Goal: Information Seeking & Learning: Learn about a topic

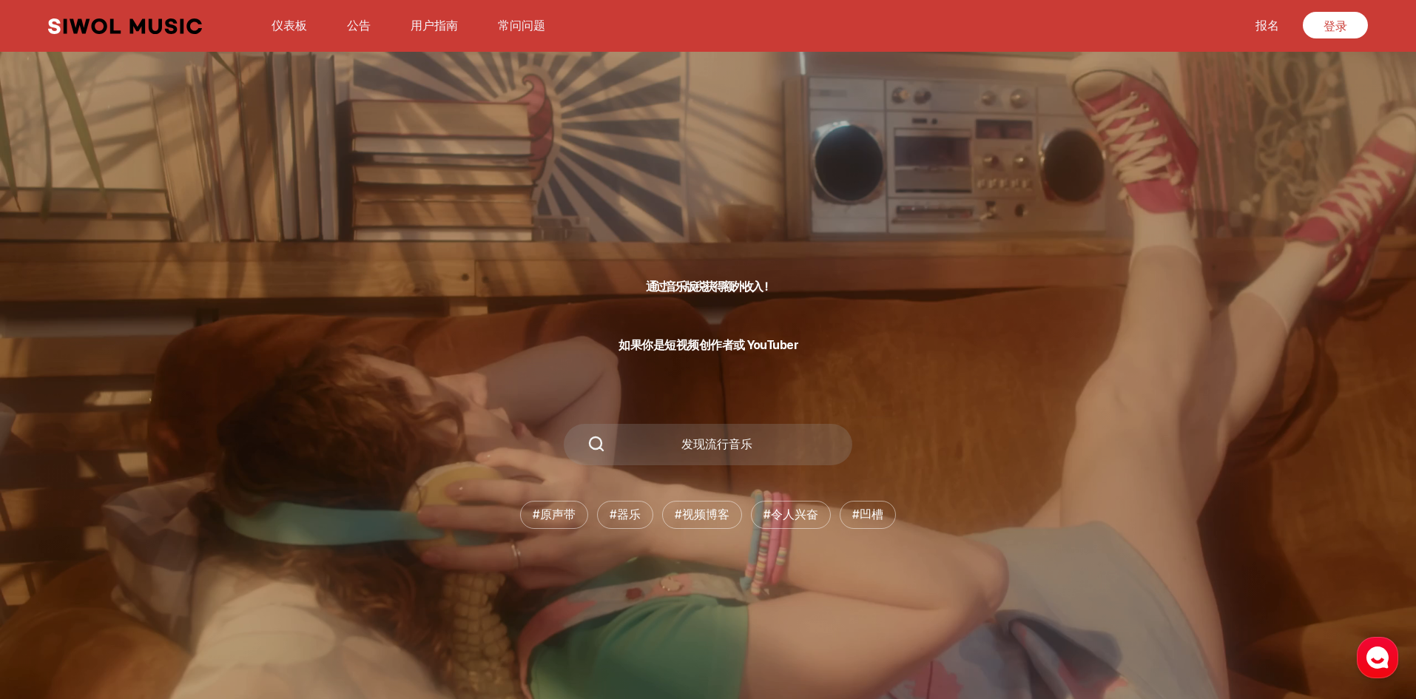
click at [1330, 26] on font "登录" at bounding box center [1336, 26] width 24 height 14
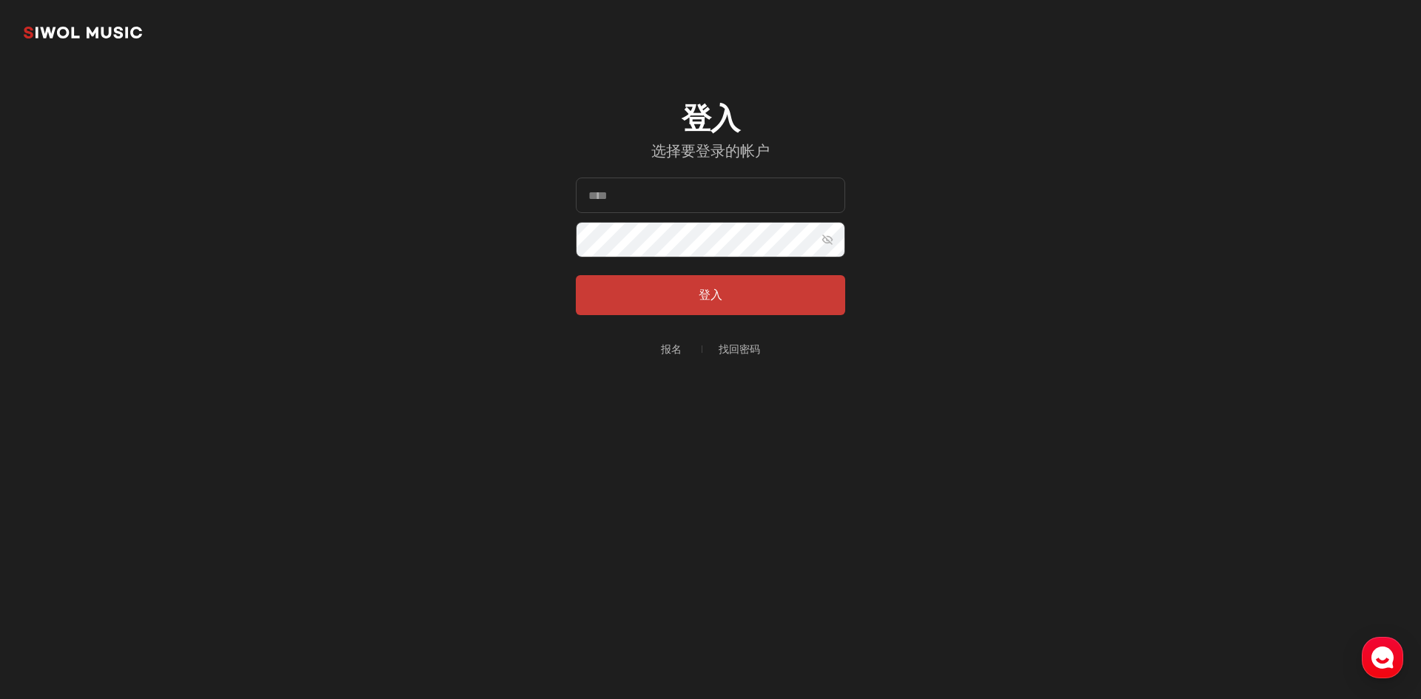
type input "**********"
click at [758, 293] on button "登入" at bounding box center [710, 295] width 269 height 40
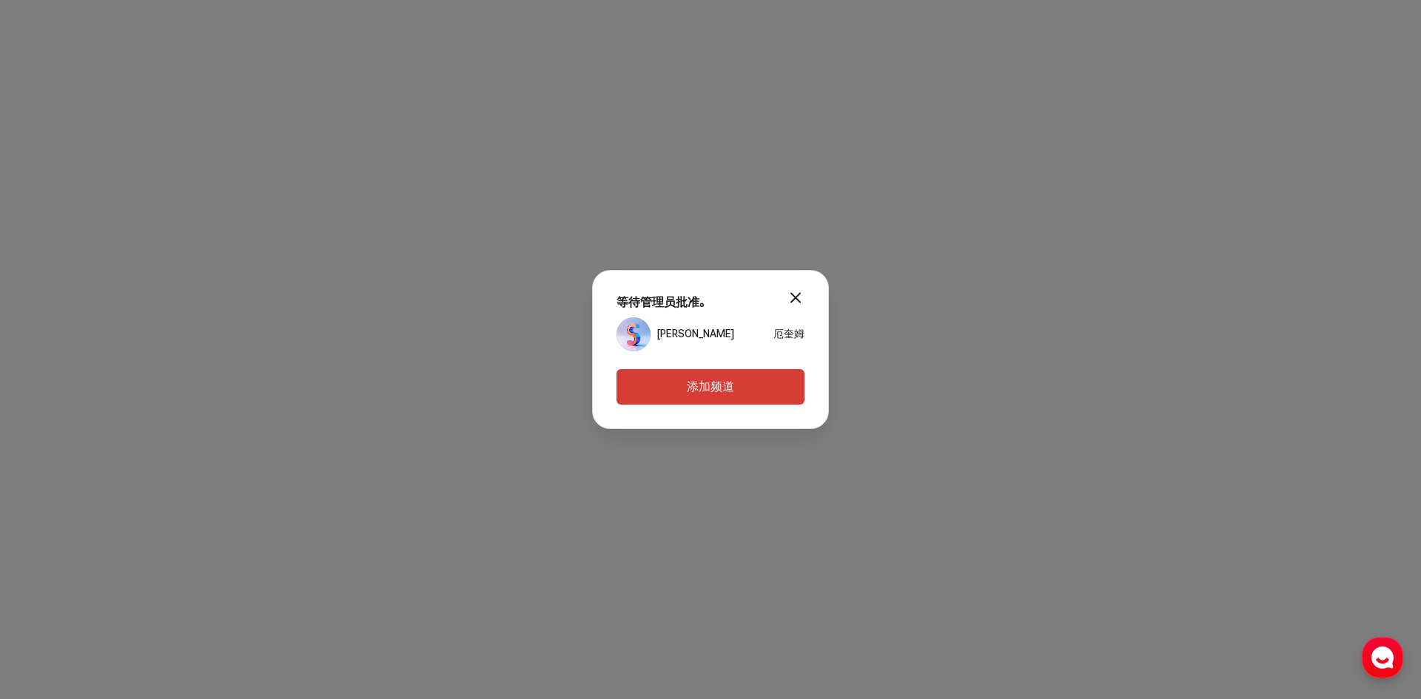
click at [801, 296] on button "modal.close" at bounding box center [796, 298] width 30 height 30
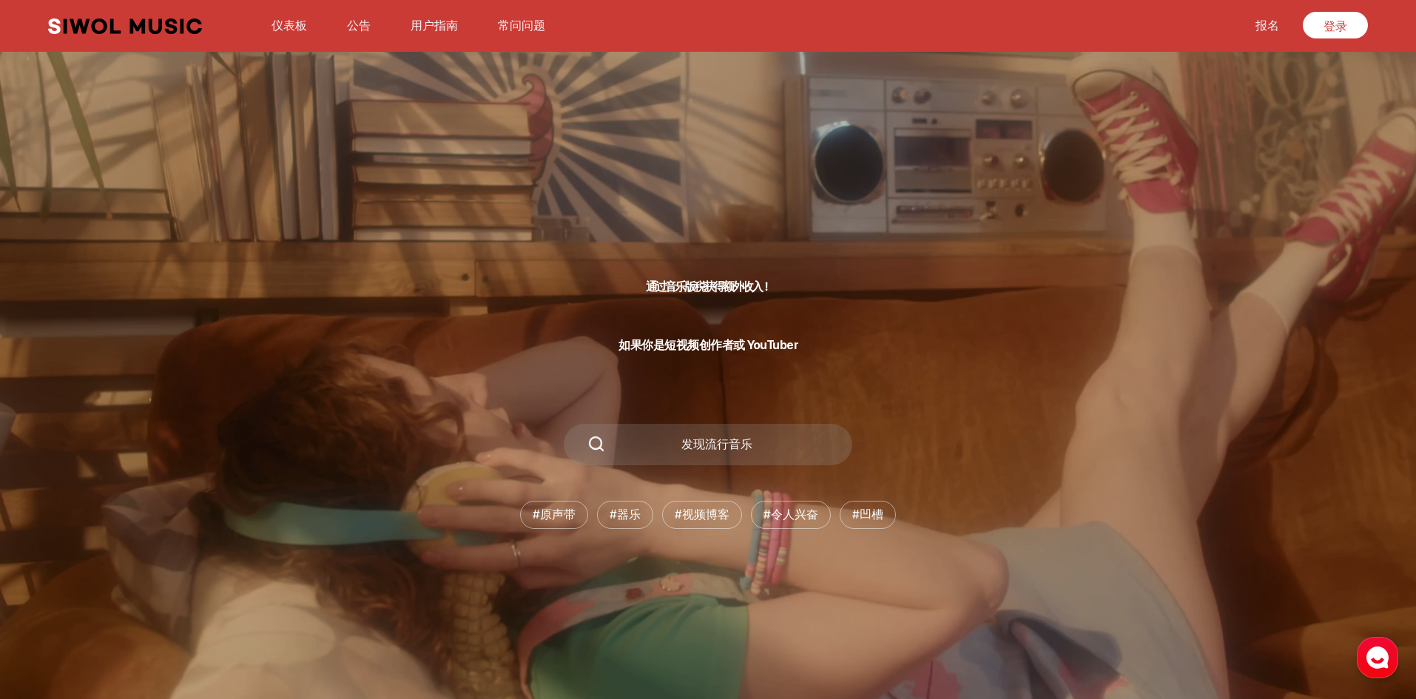
click at [1364, 652] on div "button" at bounding box center [1377, 657] width 41 height 41
drag, startPoint x: 701, startPoint y: 340, endPoint x: 704, endPoint y: 411, distance: 71.8
click at [701, 339] on font "如果你是短视频创作者或 YouTuber" at bounding box center [708, 345] width 179 height 14
click at [424, 23] on font "用户指南" at bounding box center [434, 25] width 47 height 14
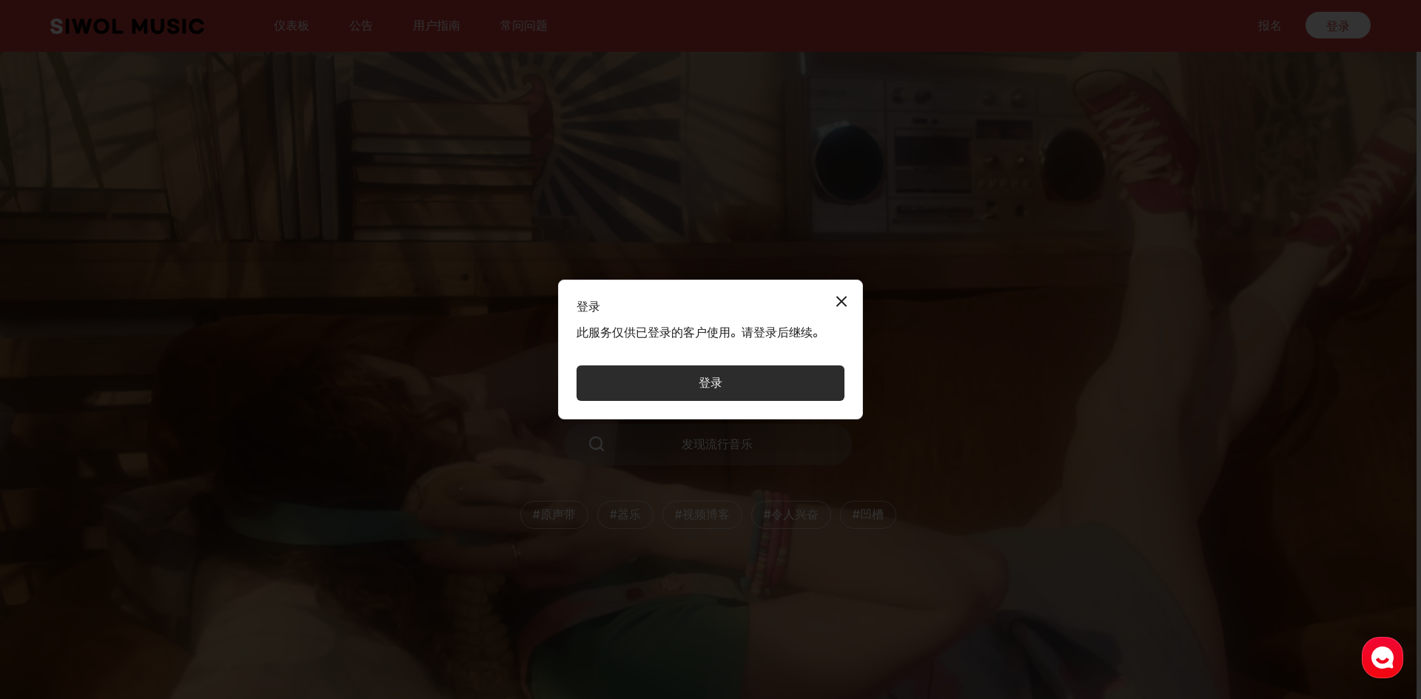
click at [836, 299] on button "关闭模式" at bounding box center [841, 301] width 30 height 30
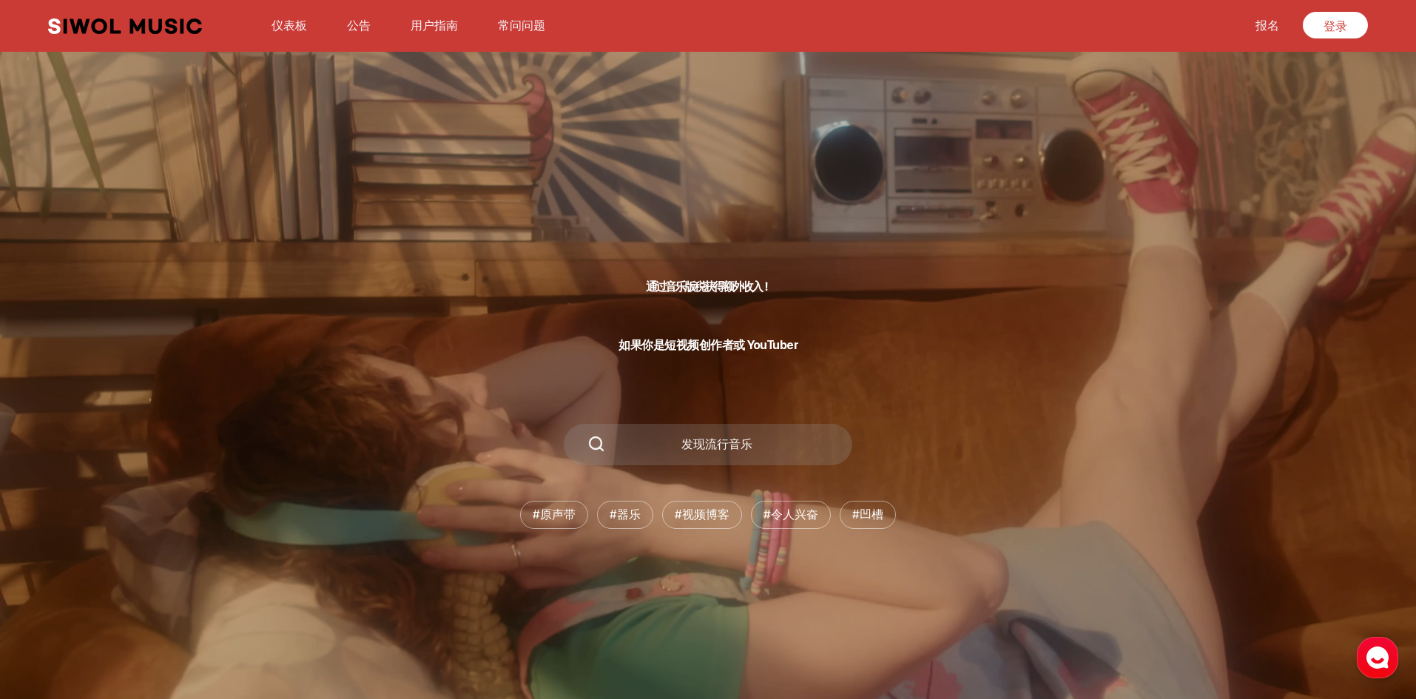
click at [519, 24] on font "常问问题" at bounding box center [521, 25] width 47 height 14
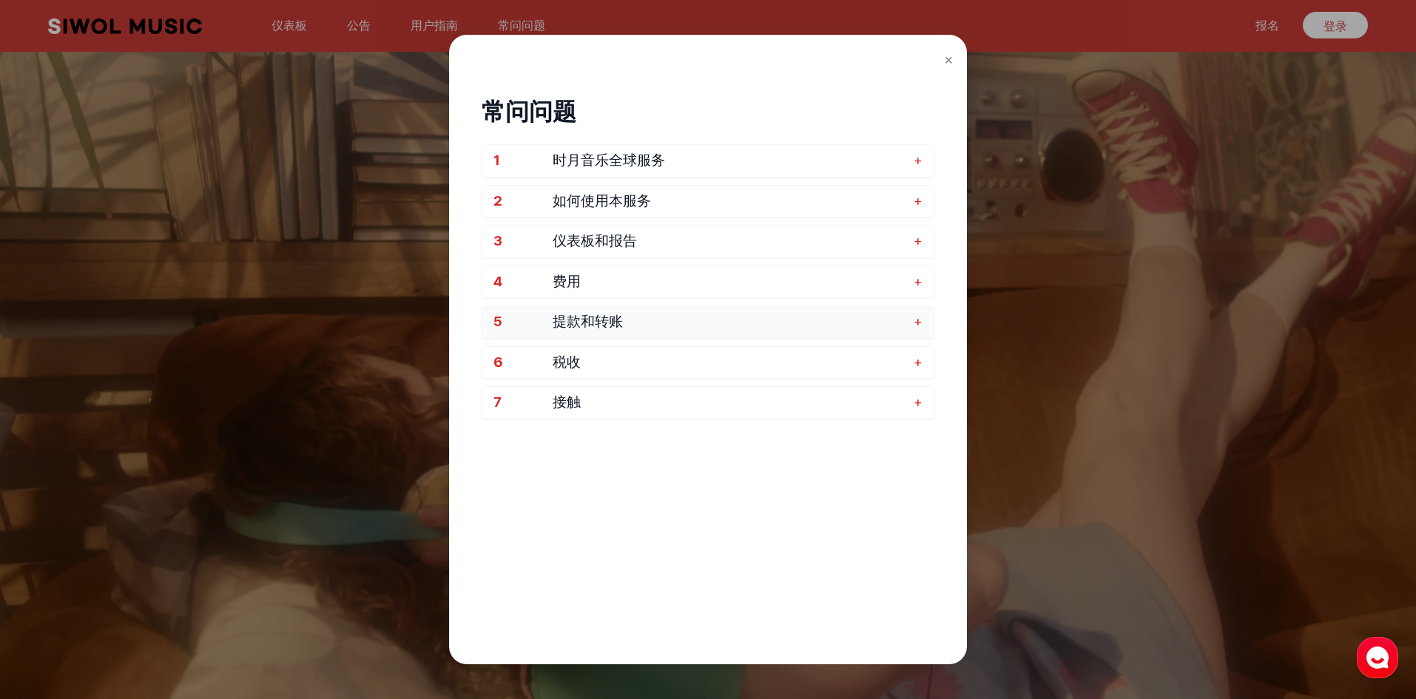
click at [769, 326] on span "提款和转账" at bounding box center [730, 322] width 354 height 17
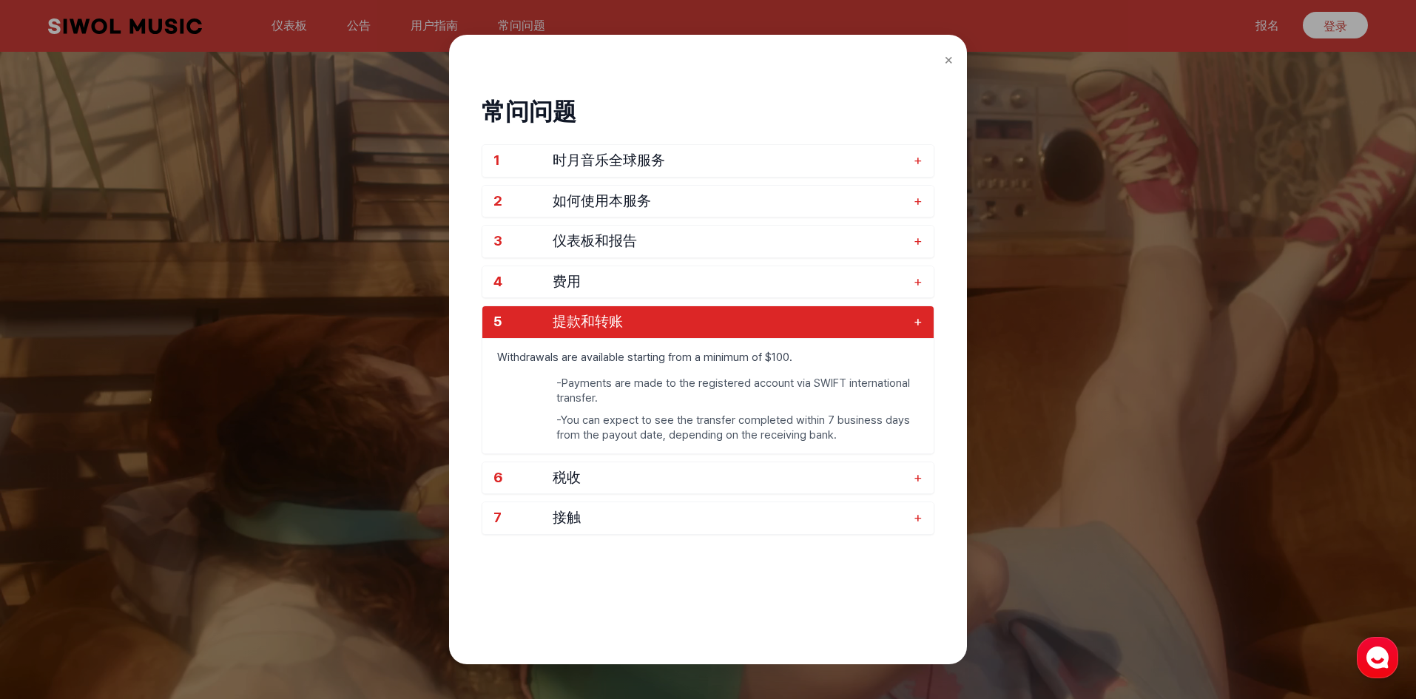
click at [769, 324] on span "提款和转账" at bounding box center [730, 322] width 354 height 17
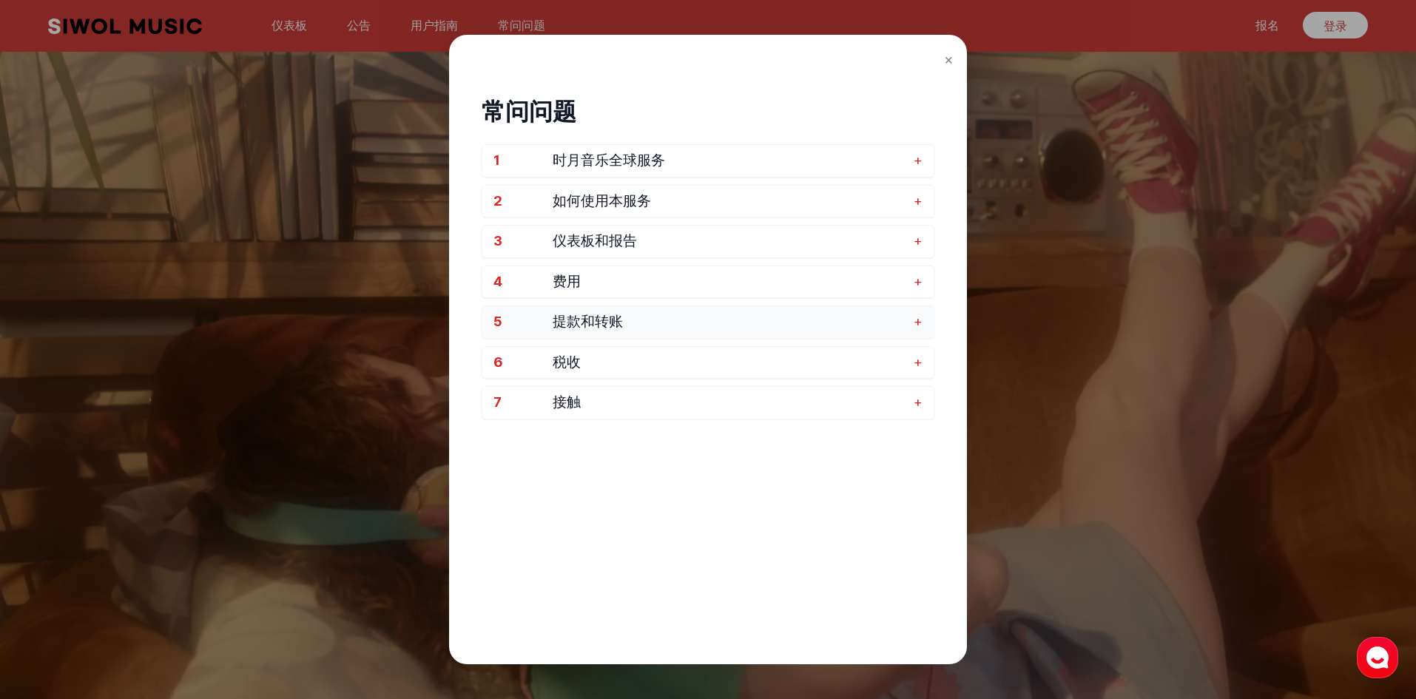
click at [769, 324] on span "提款和转账" at bounding box center [730, 322] width 354 height 17
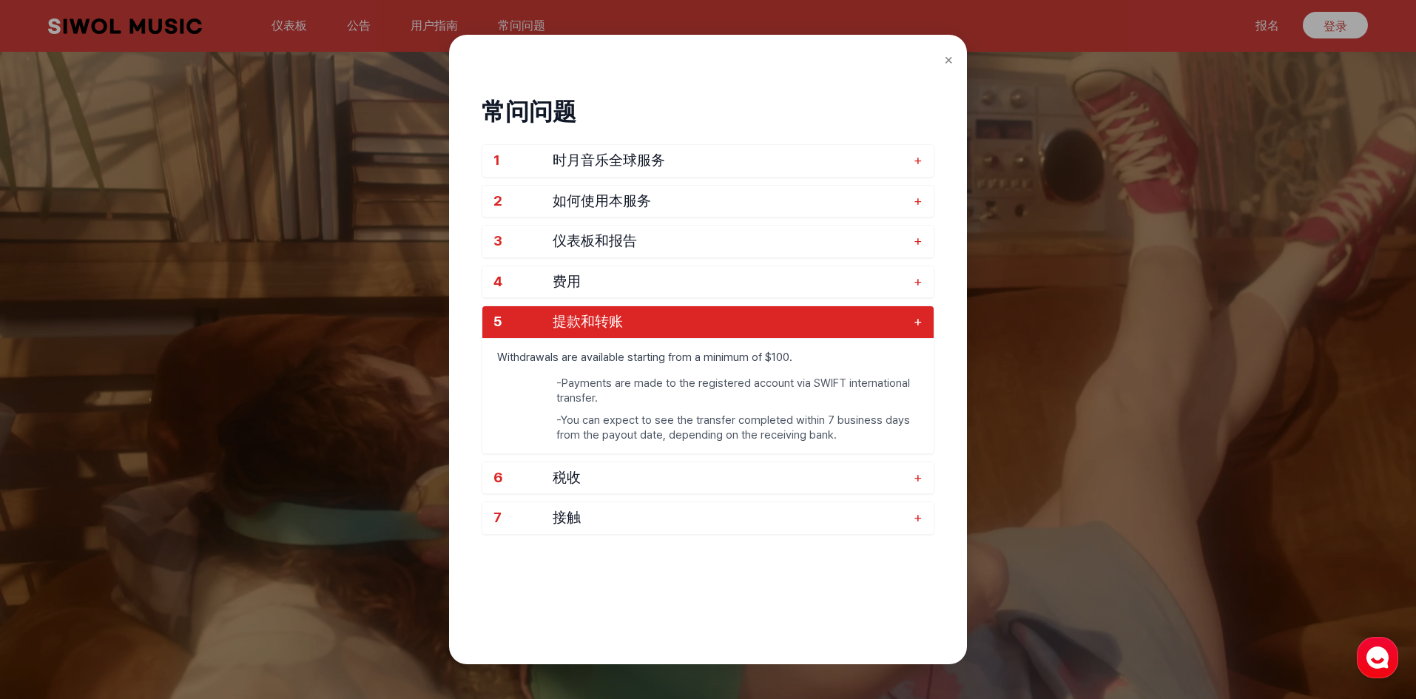
click at [769, 324] on span "提款和转账" at bounding box center [730, 322] width 354 height 17
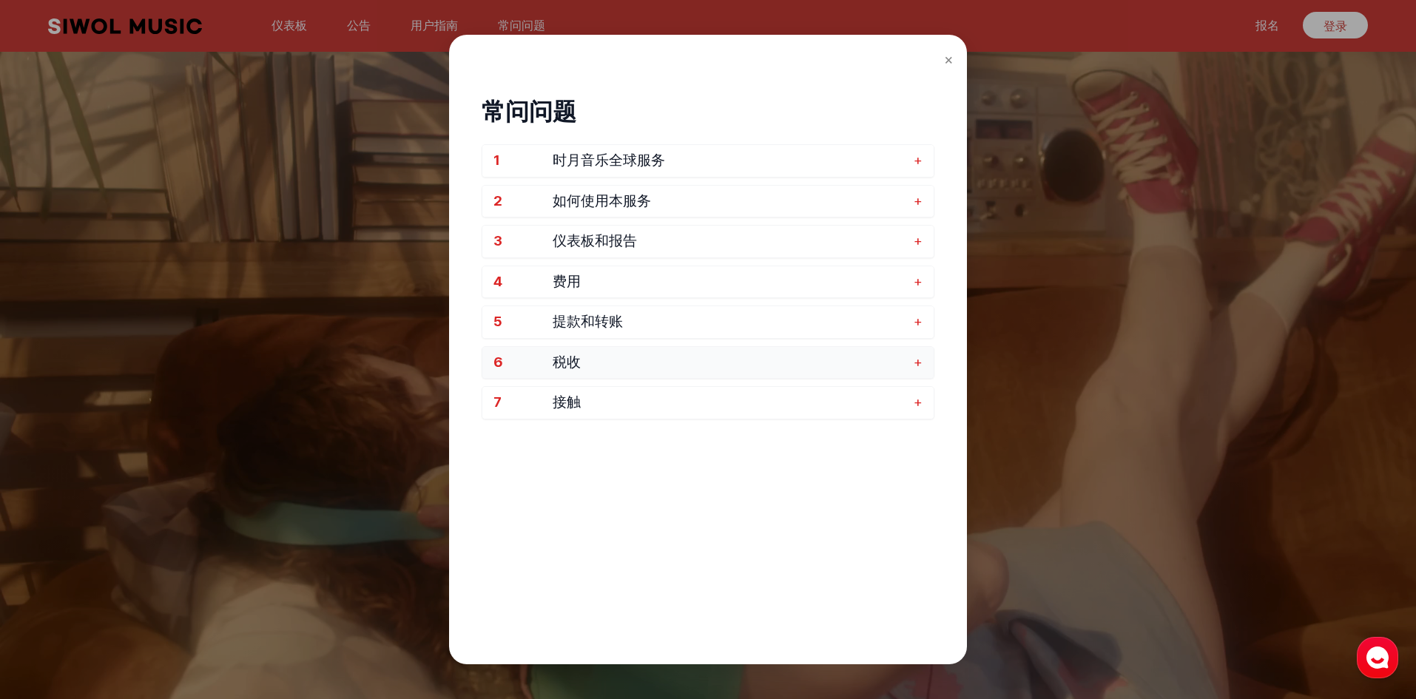
click at [777, 368] on span "税收" at bounding box center [730, 362] width 354 height 17
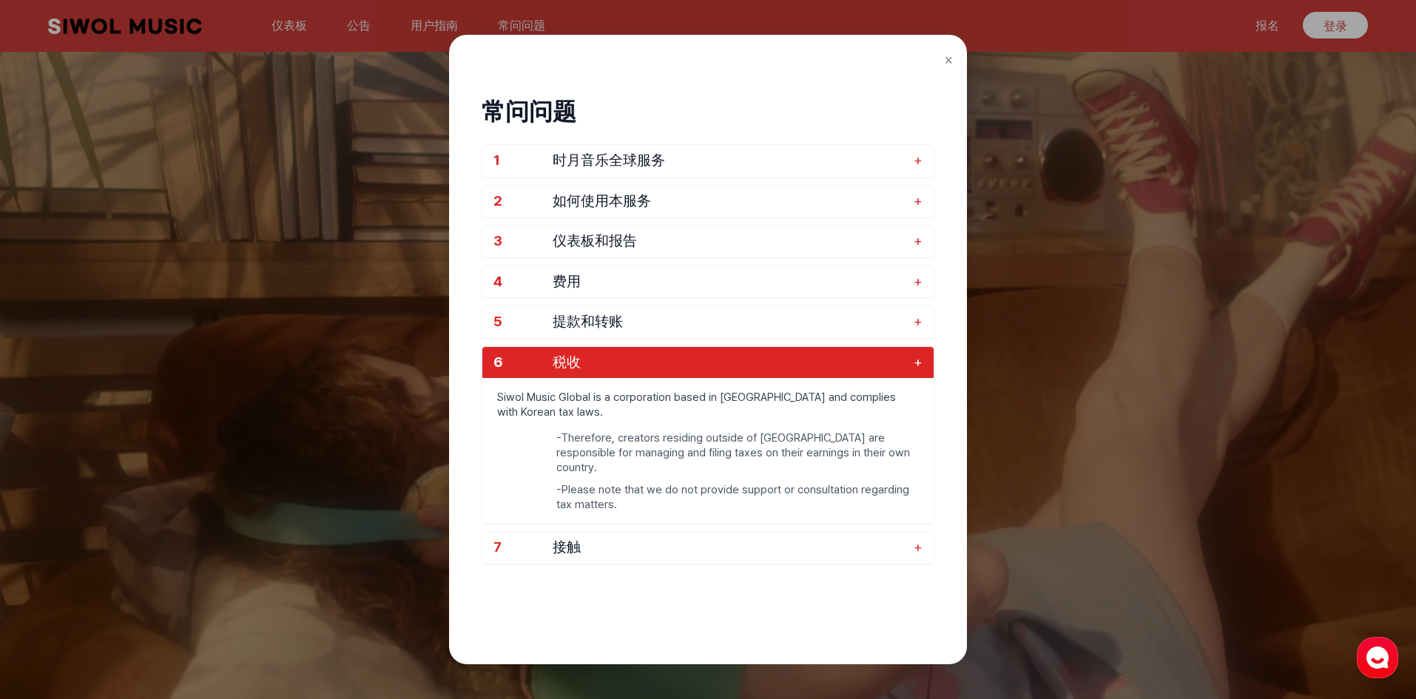
click at [777, 368] on span "税收" at bounding box center [730, 362] width 354 height 17
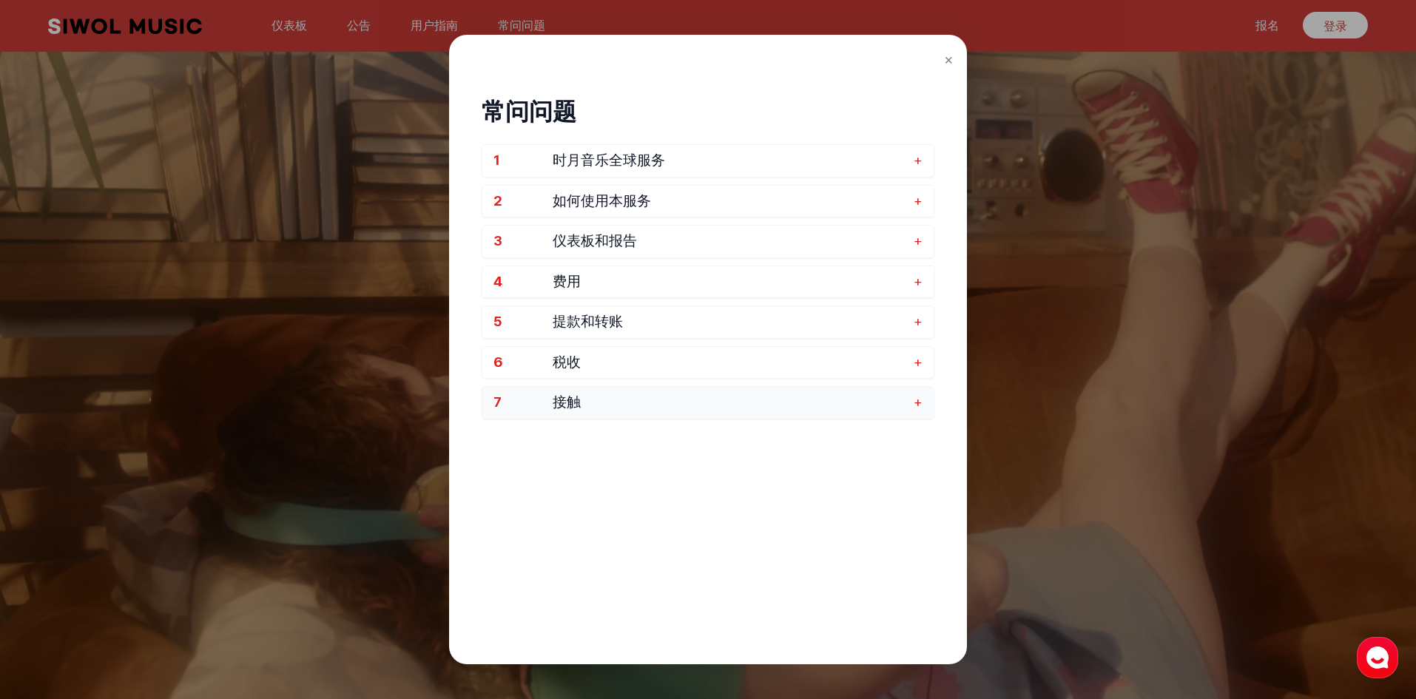
click at [760, 417] on button "7 接触 +" at bounding box center [707, 403] width 451 height 32
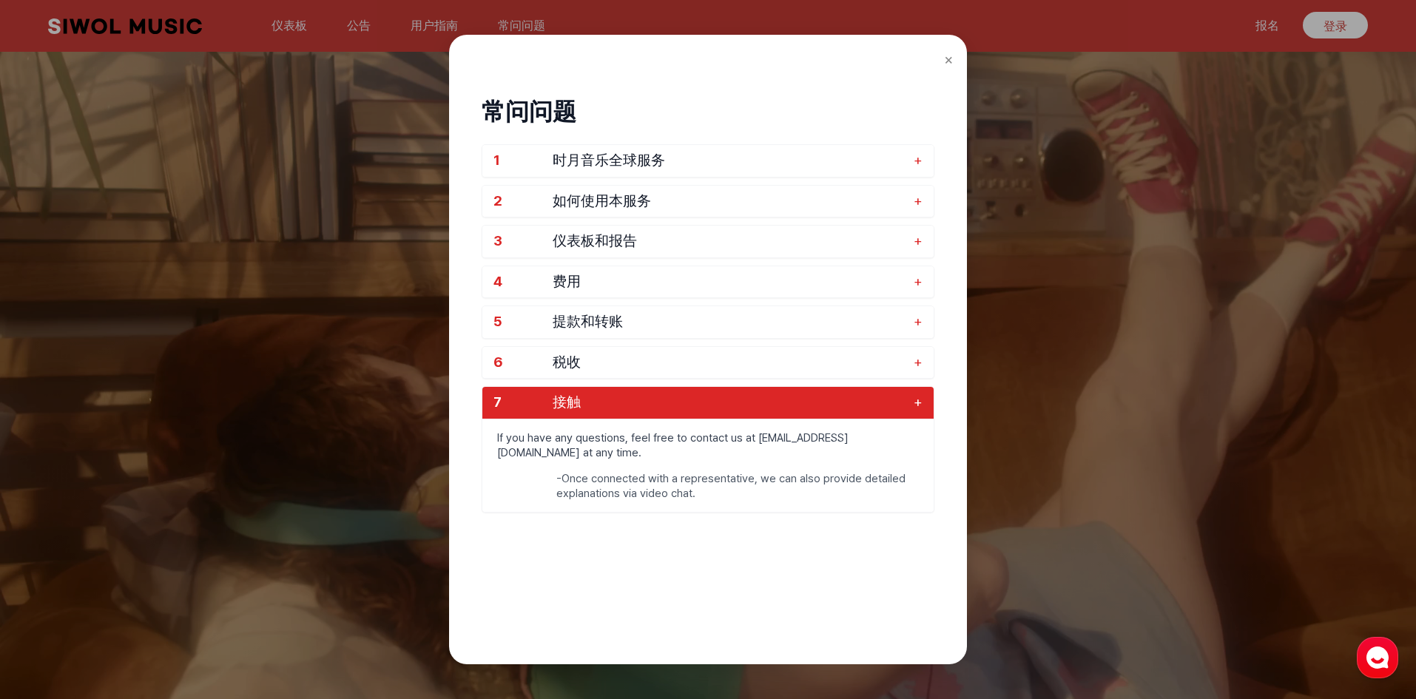
click at [755, 407] on span "接触" at bounding box center [730, 402] width 354 height 17
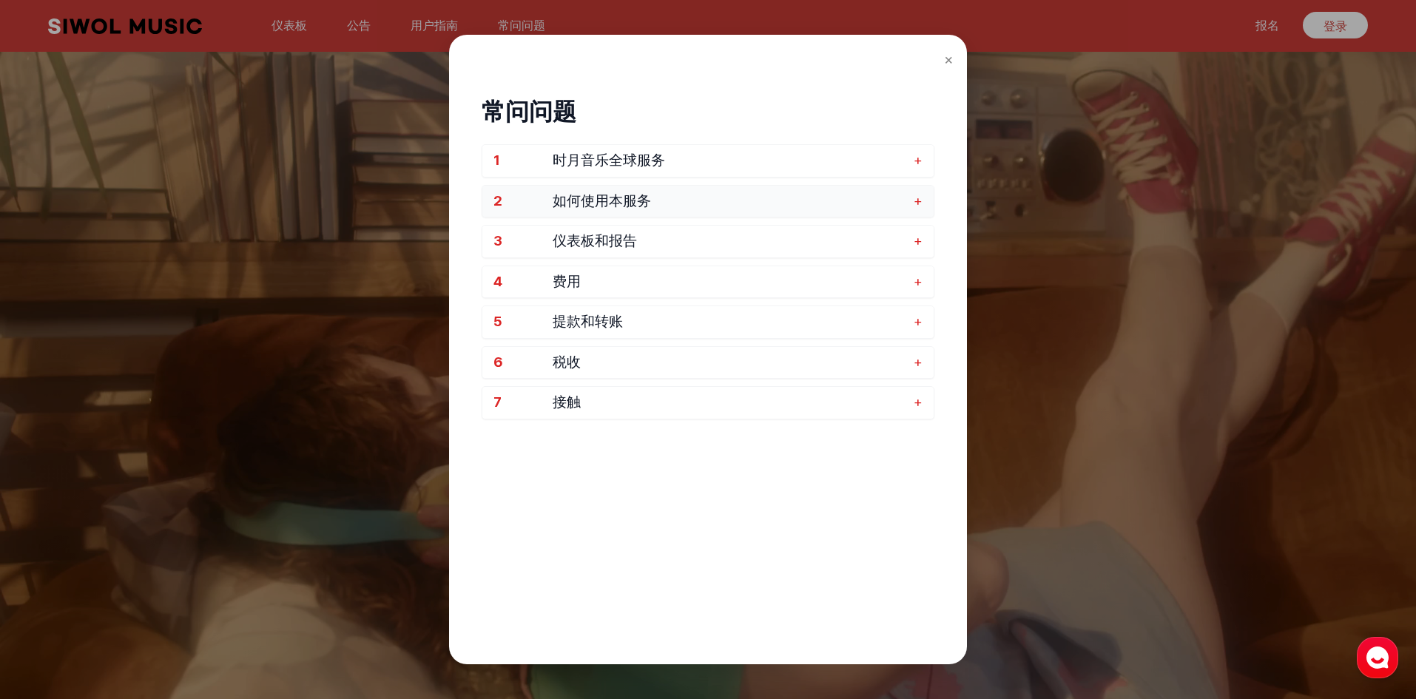
click at [658, 202] on span "如何使用本服务" at bounding box center [730, 201] width 354 height 17
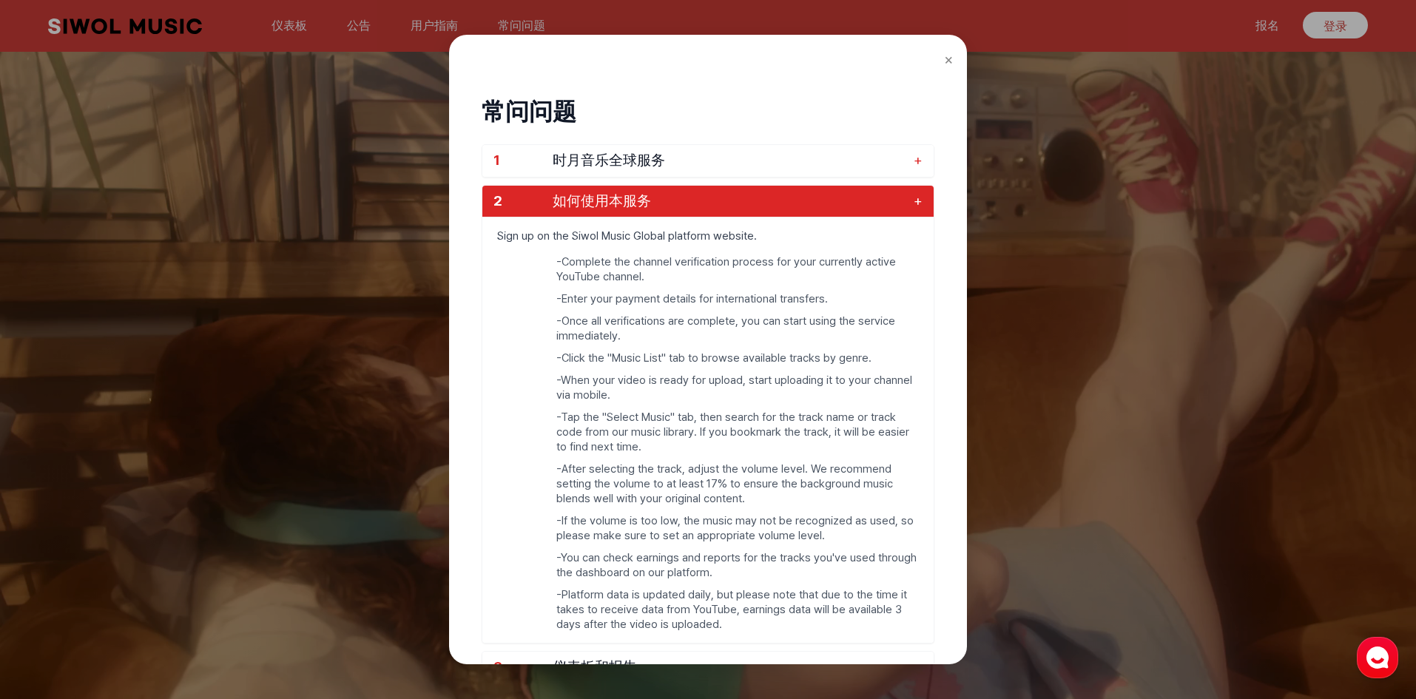
click at [658, 201] on span "如何使用本服务" at bounding box center [730, 201] width 354 height 17
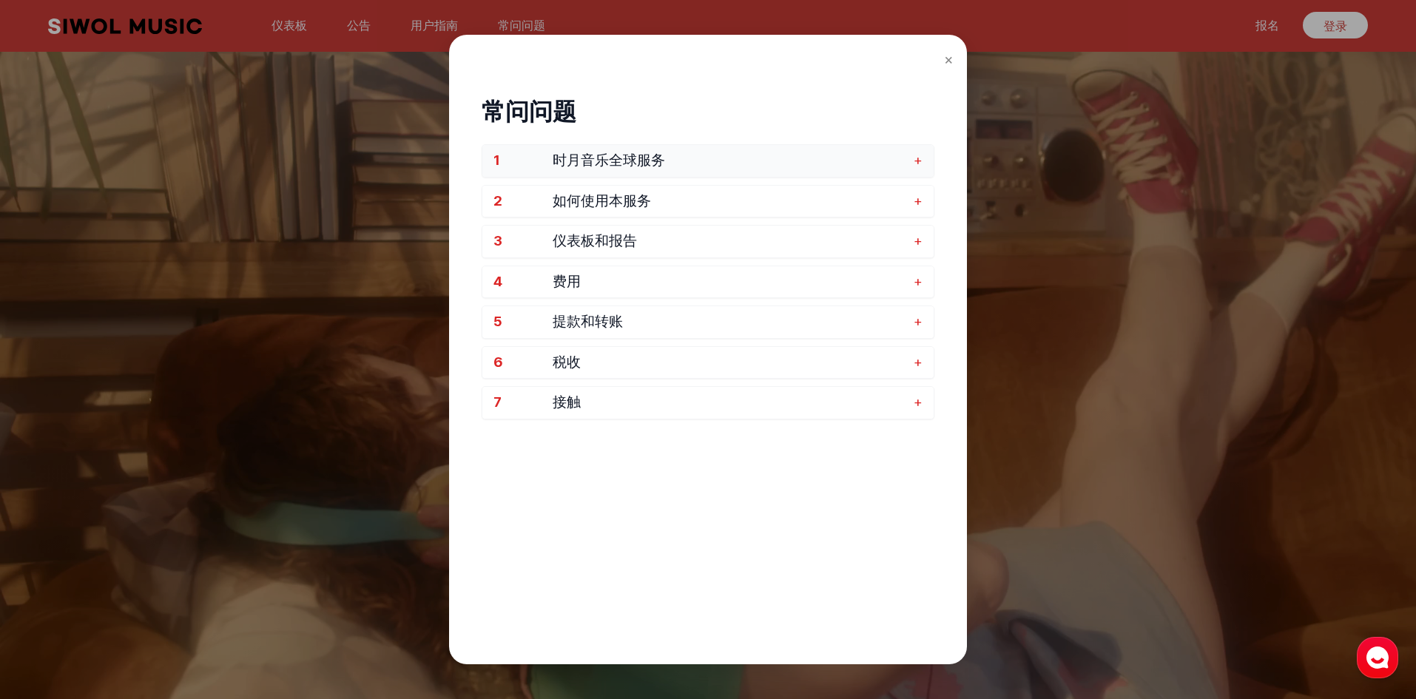
click at [656, 162] on font "时月音乐全球服务" at bounding box center [609, 160] width 112 height 17
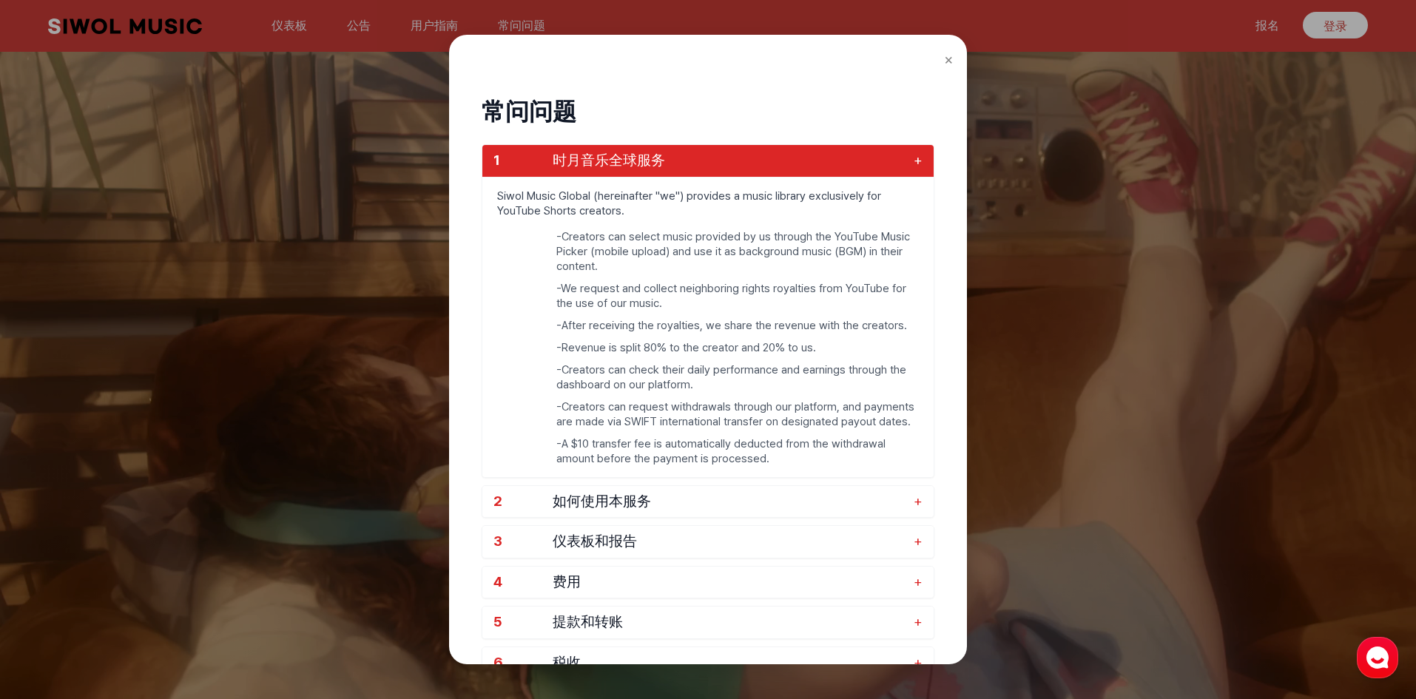
click at [656, 161] on font "时月音乐全球服务" at bounding box center [609, 160] width 112 height 17
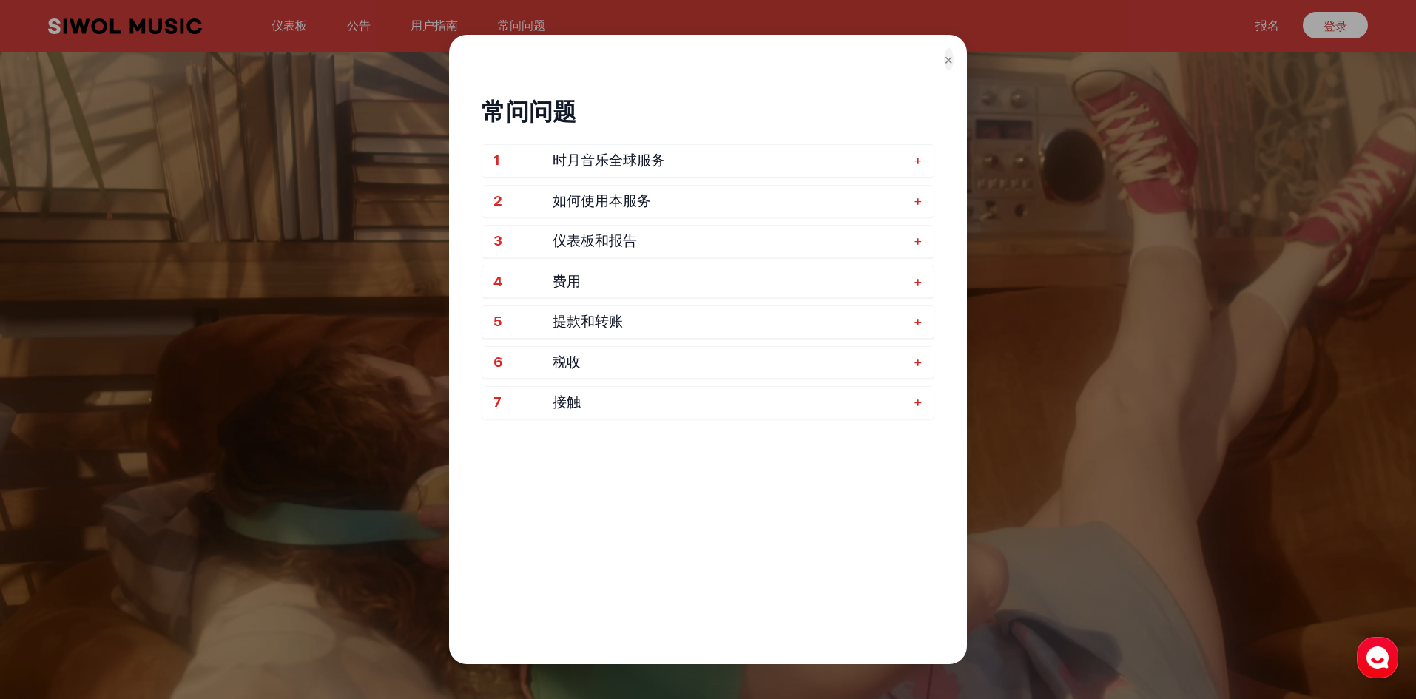
click at [947, 53] on font "×" at bounding box center [949, 59] width 10 height 18
